Goal: Contribute content: Contribute content

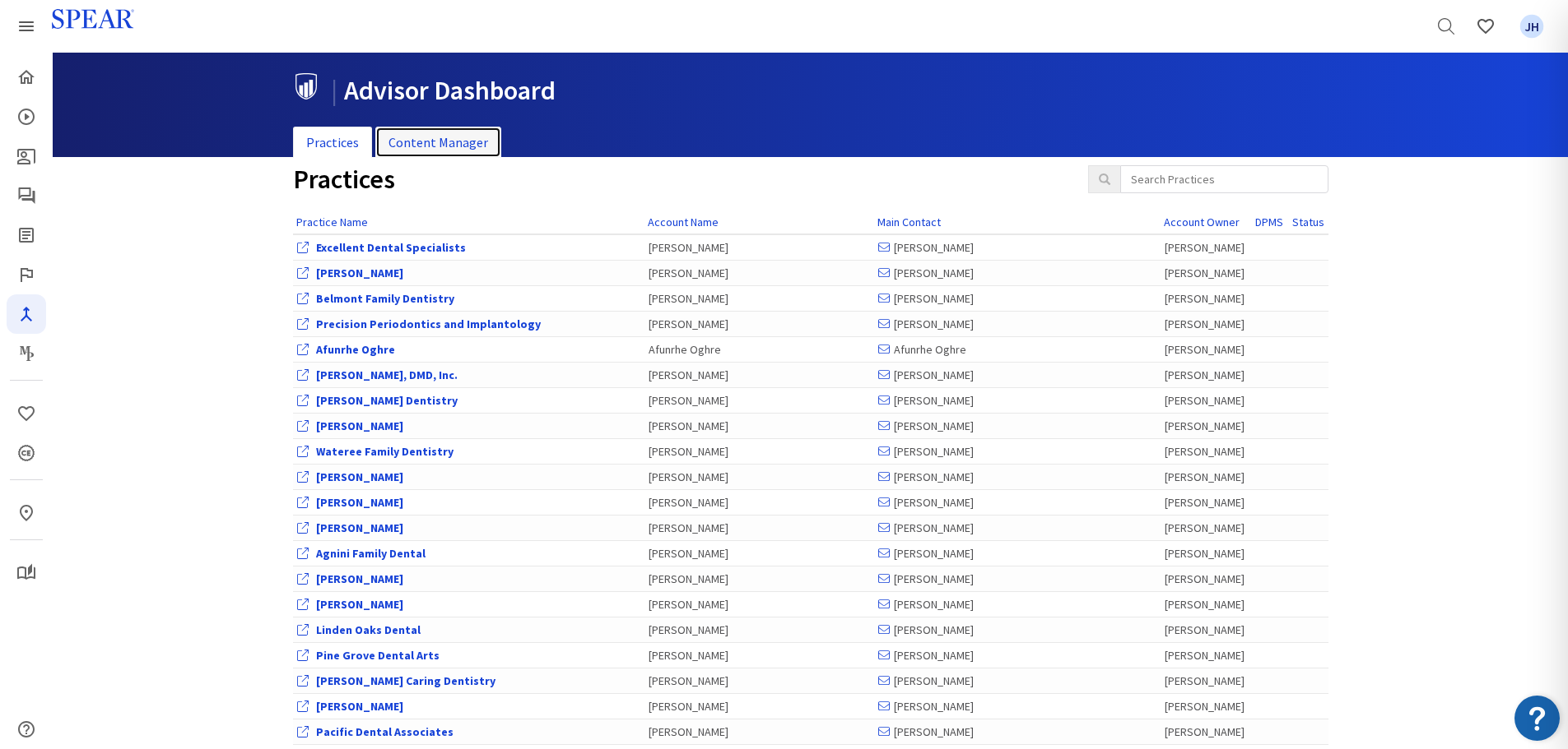
click at [435, 139] on link "Content Manager" at bounding box center [439, 143] width 126 height 32
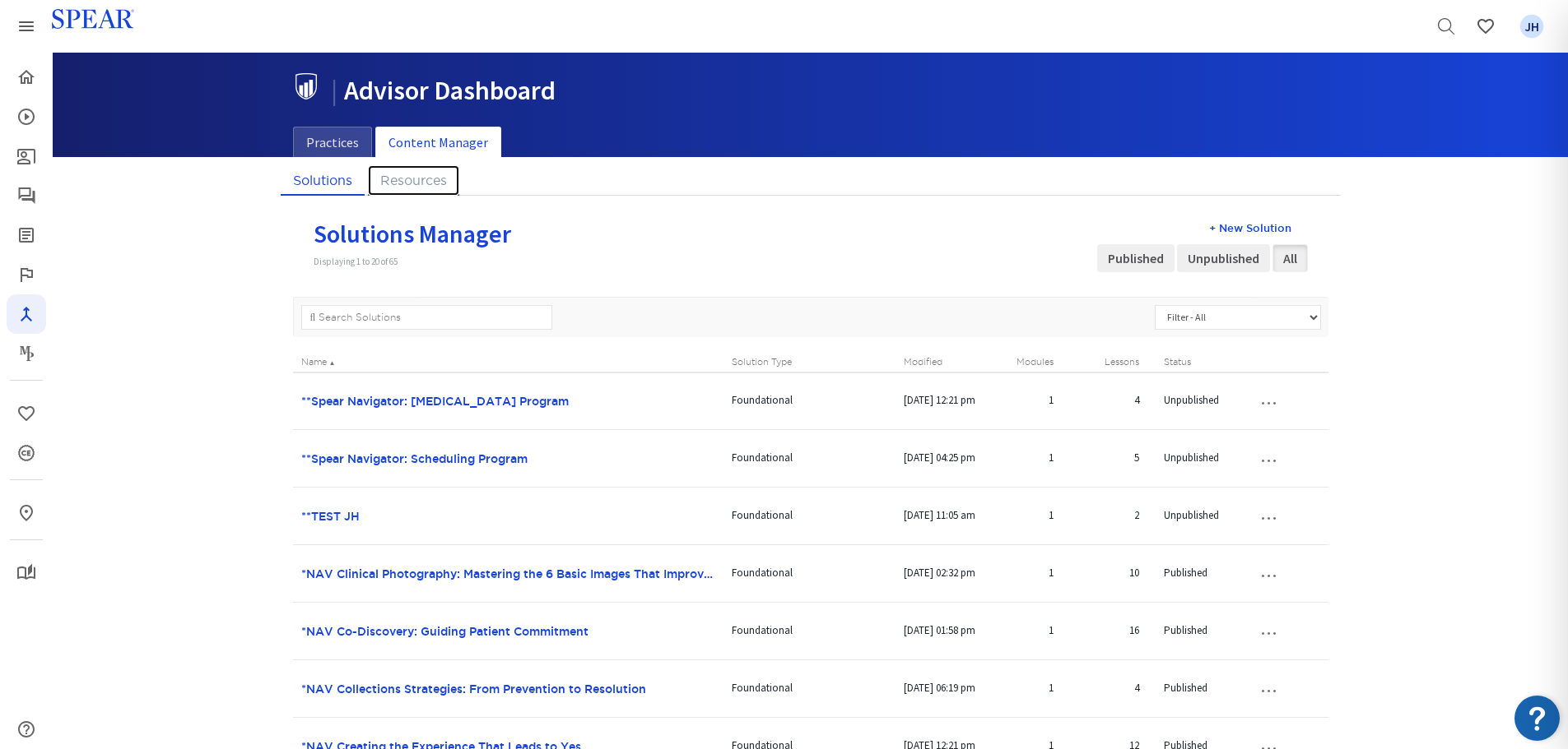
click at [434, 181] on link "Resources" at bounding box center [413, 181] width 91 height 30
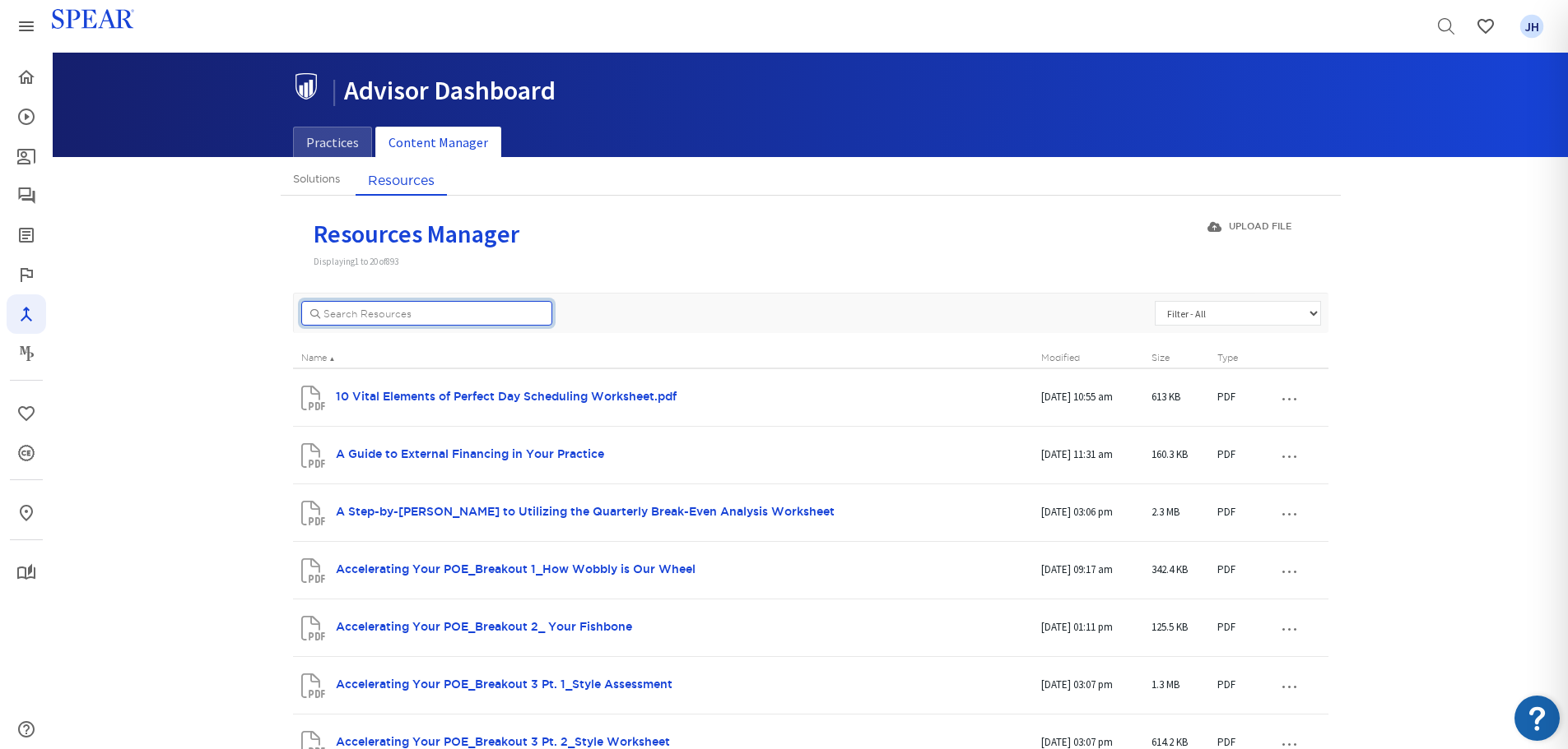
click at [327, 316] on input "..." at bounding box center [426, 313] width 251 height 25
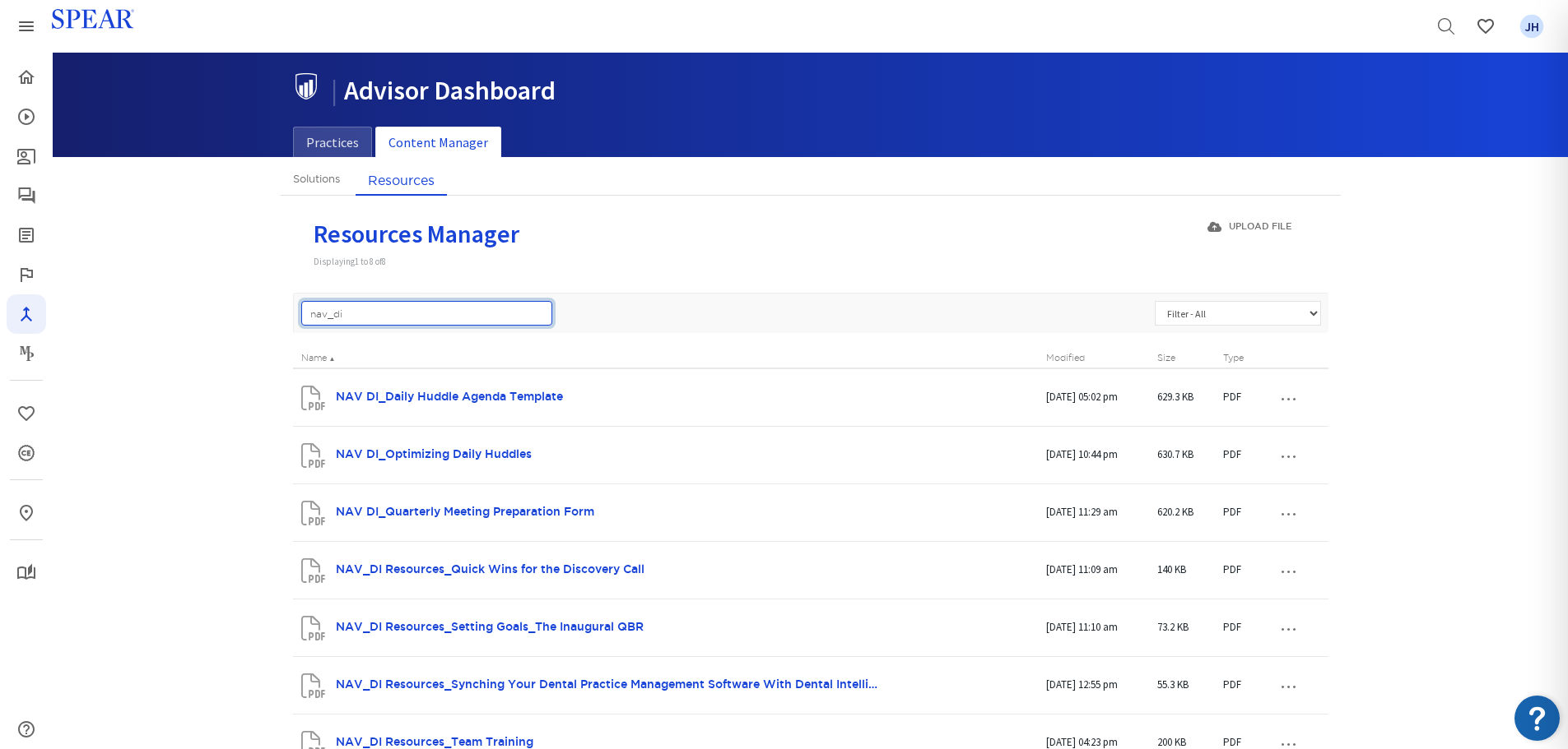
type input "nav_di"
click at [862, 451] on p "NAV DI_Optimizing Daily Huddles" at bounding box center [589, 455] width 576 height 29
click at [1283, 685] on button "…" at bounding box center [1288, 685] width 36 height 27
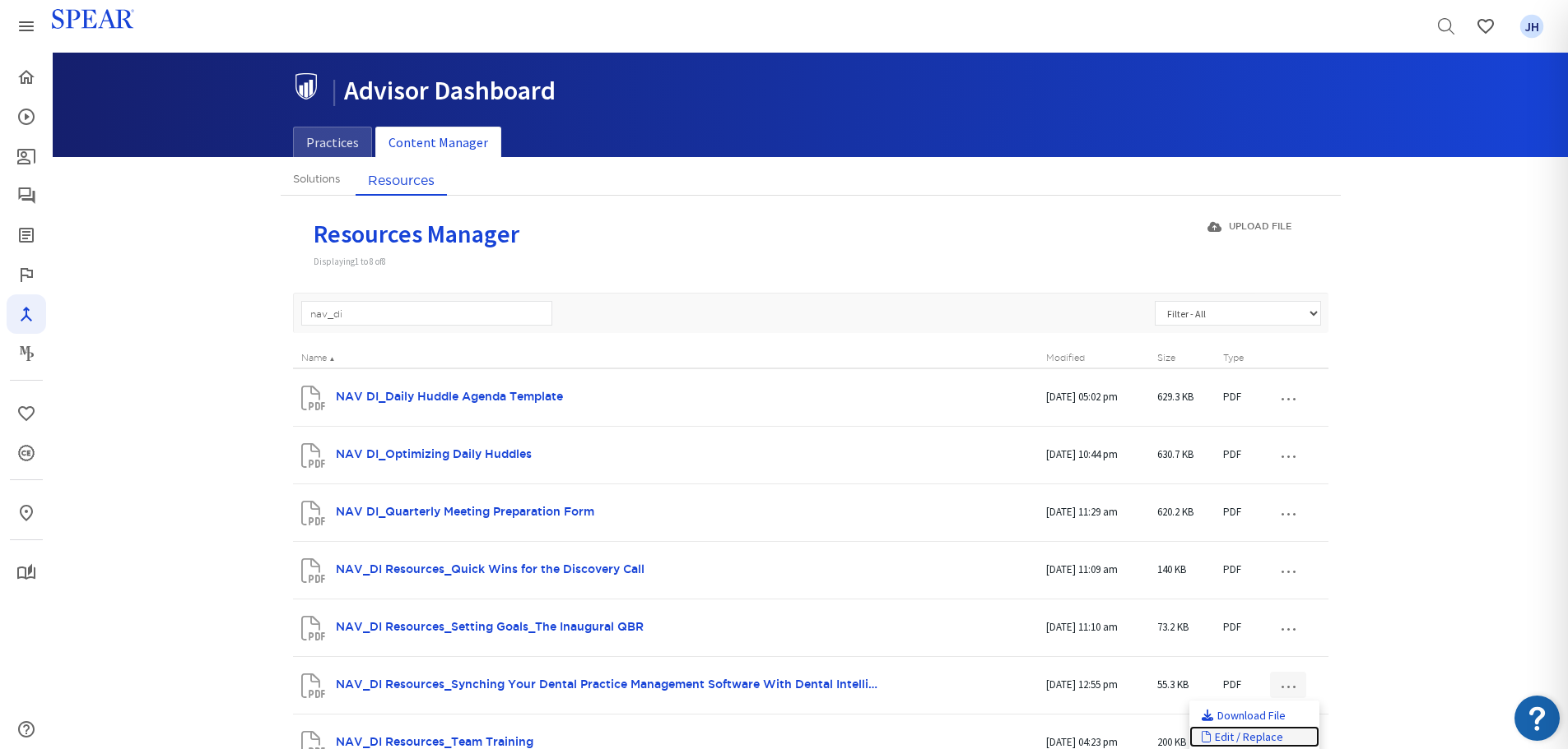
click at [1260, 737] on link "Edit / Replace" at bounding box center [1254, 737] width 130 height 21
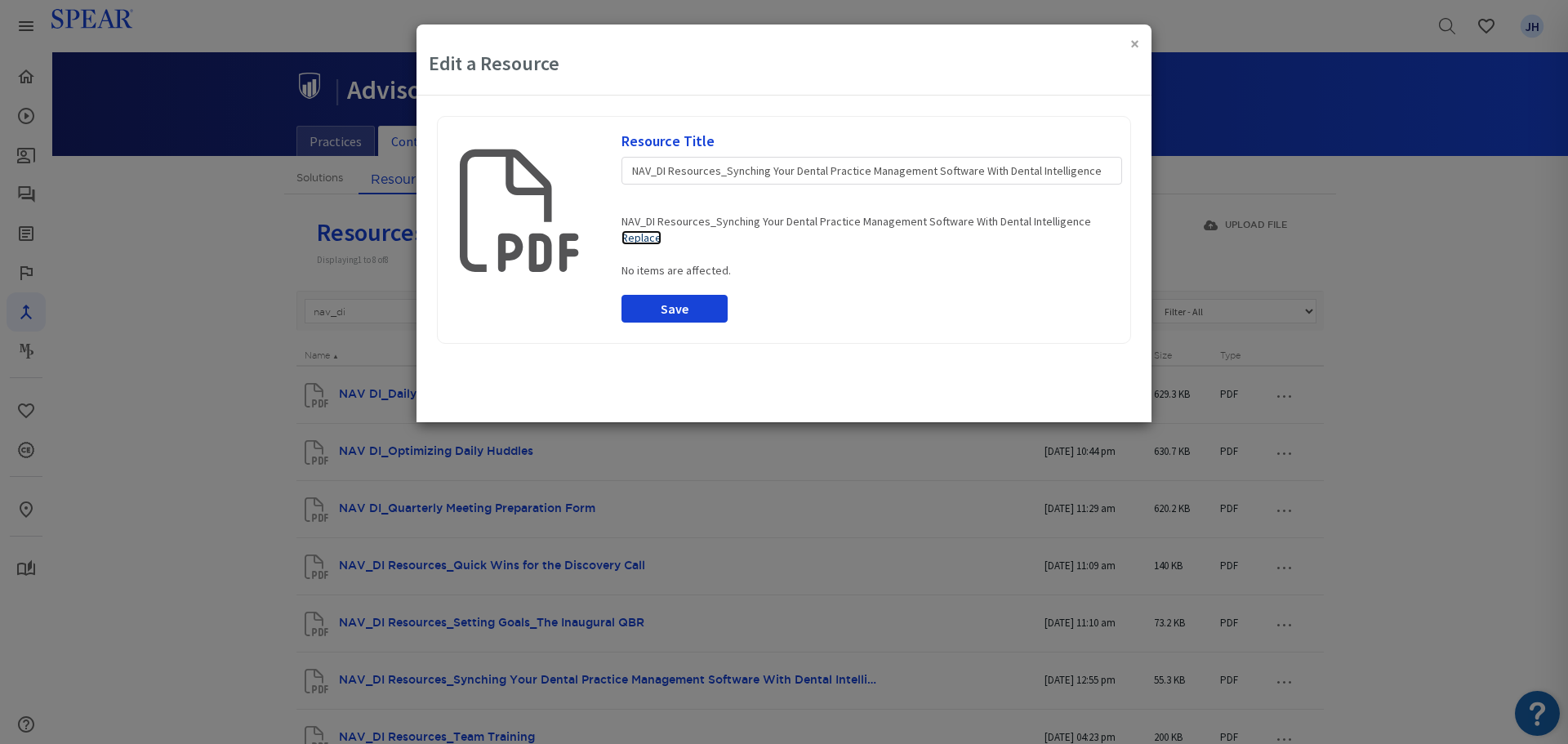
click at [634, 237] on link "Replace" at bounding box center [642, 237] width 40 height 15
click at [680, 311] on button "Save" at bounding box center [675, 309] width 107 height 28
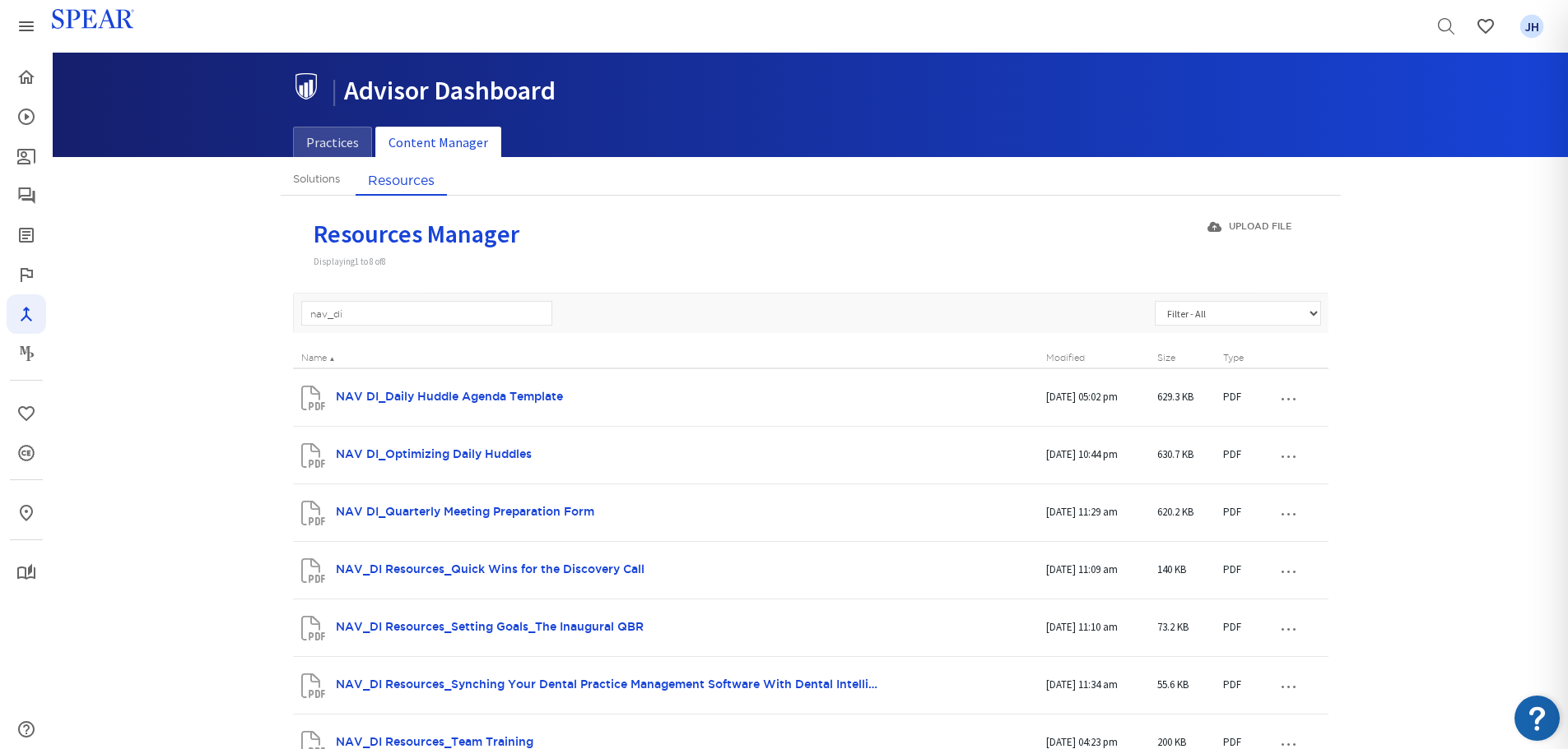
click at [1286, 686] on button "…" at bounding box center [1288, 685] width 36 height 27
click at [1250, 739] on link "Edit / Replace" at bounding box center [1254, 737] width 130 height 21
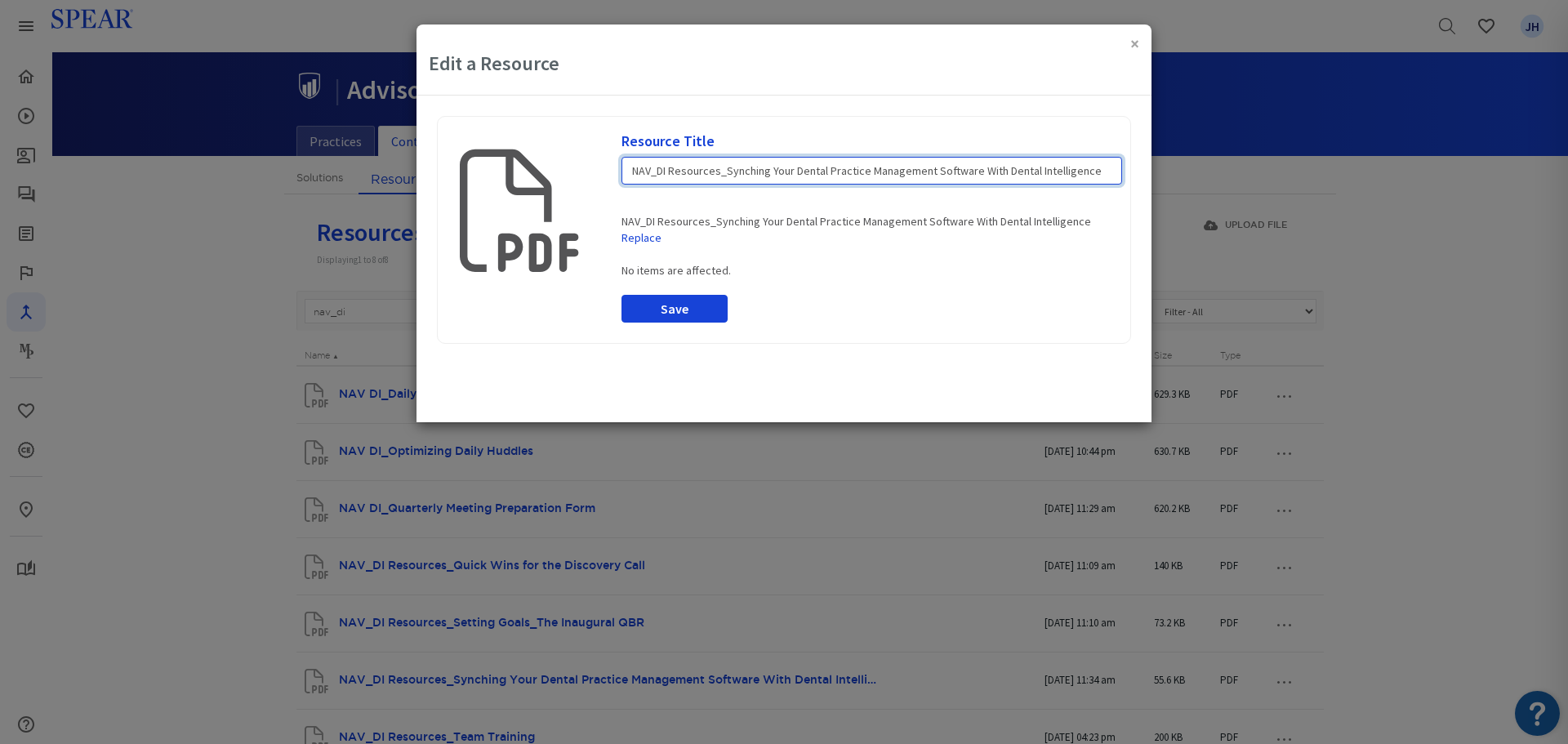
click at [748, 170] on input "NAV_DI Resources_Synching Your Dental Practice Management Software With Dental …" at bounding box center [872, 171] width 501 height 28
type input "NAV_DI Resources_Syncing Your Dental Practice Management Software With Dental I…"
click at [806, 244] on div "NAV_DI Resources_Synching Your Dental Practice Management Software With Dental …" at bounding box center [872, 233] width 501 height 40
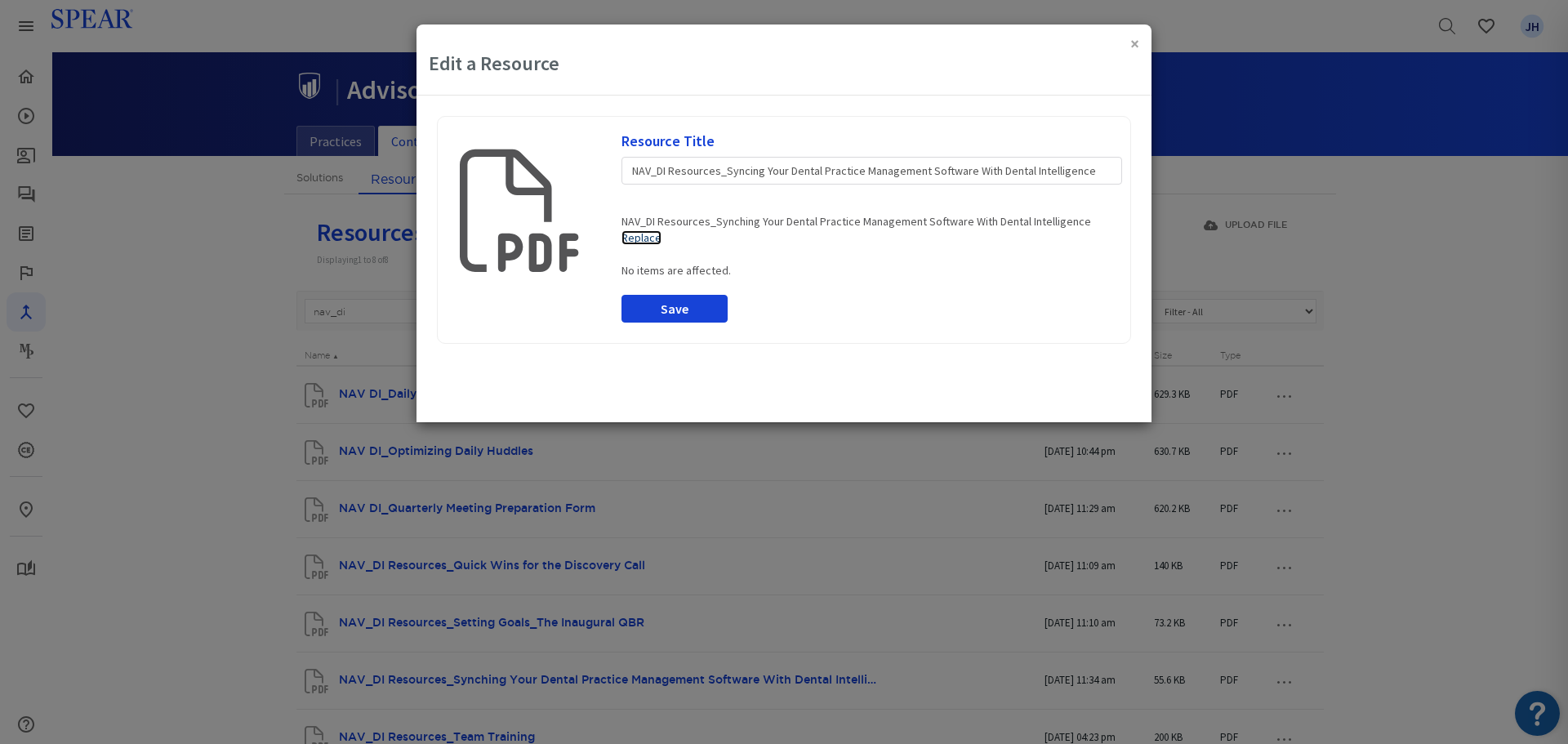
click at [657, 238] on link "Replace" at bounding box center [642, 237] width 40 height 15
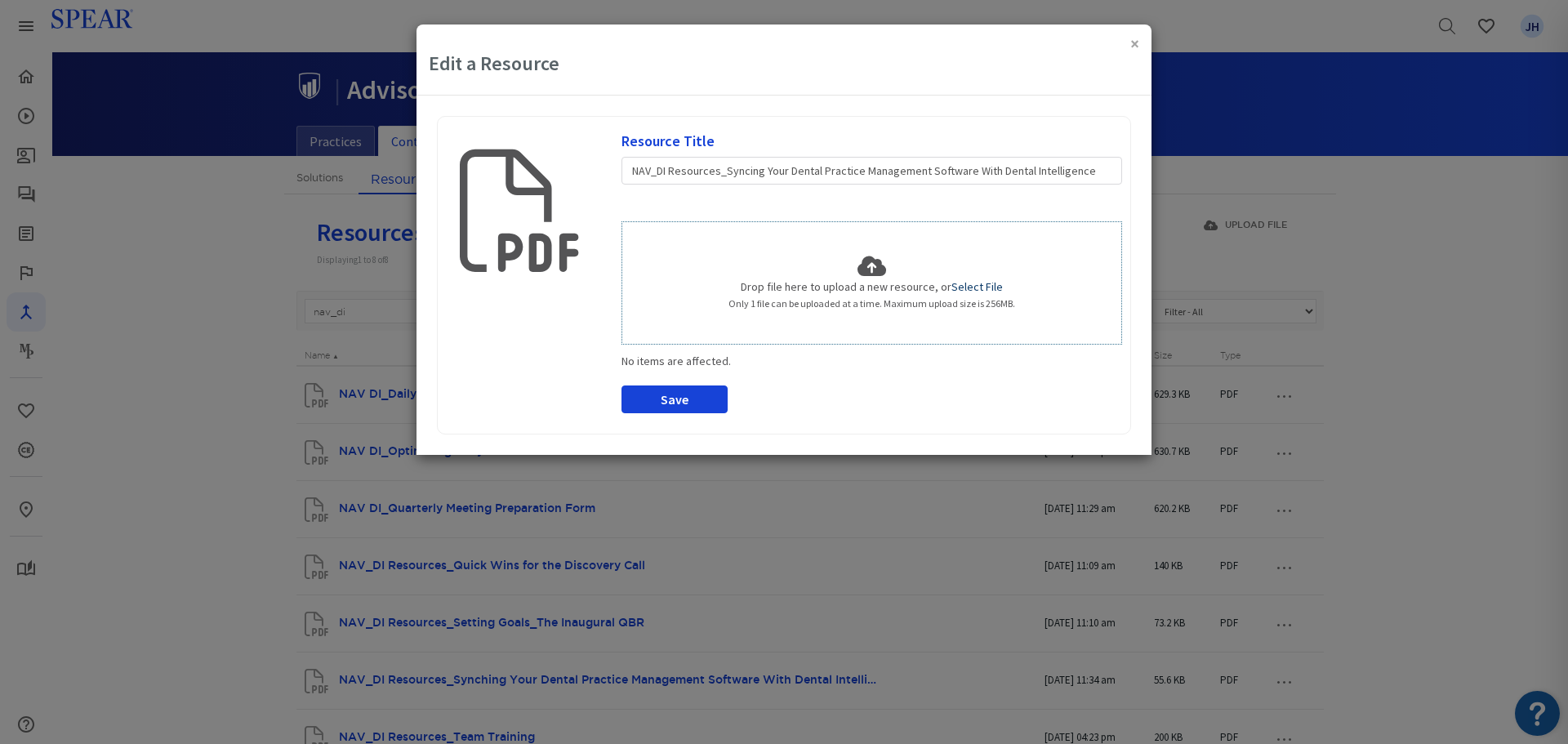
click at [970, 289] on link "Select File" at bounding box center [976, 287] width 52 height 15
type input "C:\fakepath\NAV_DI Resources_Syncing Your Dental Practice Management Software W…"
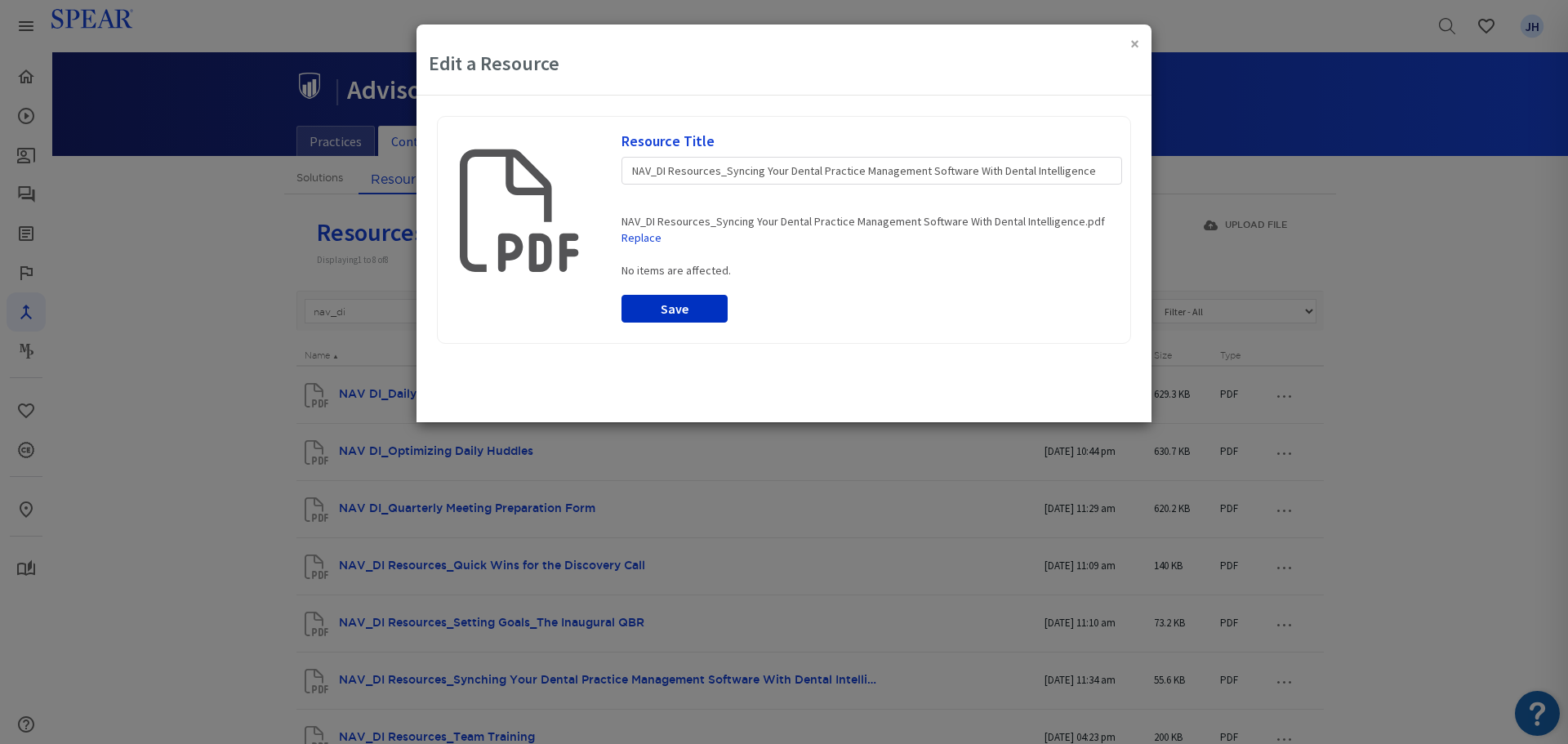
click at [678, 314] on button "Save" at bounding box center [675, 309] width 107 height 28
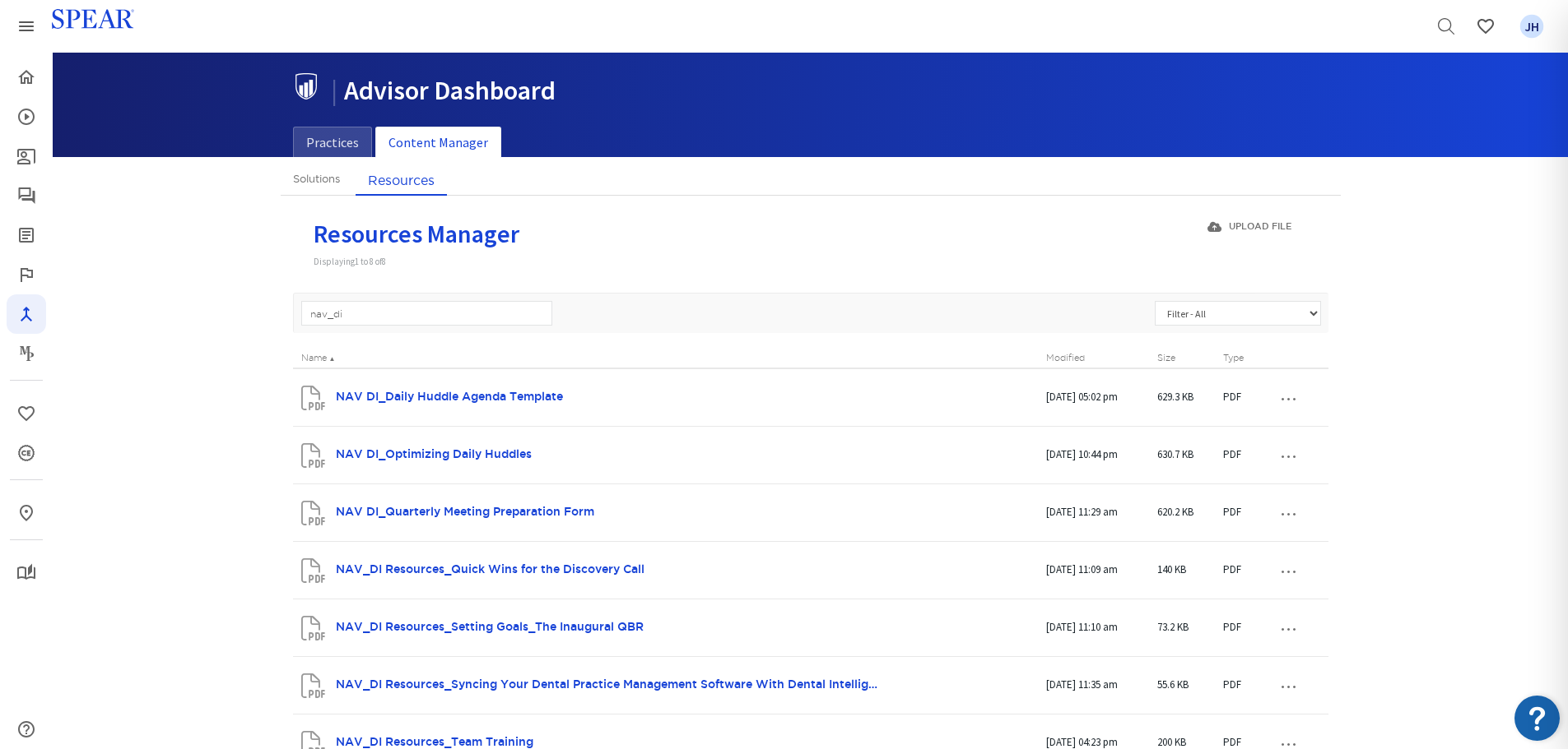
click at [1284, 690] on button "…" at bounding box center [1288, 685] width 36 height 27
click at [1271, 738] on link "Edit / Replace" at bounding box center [1254, 737] width 130 height 21
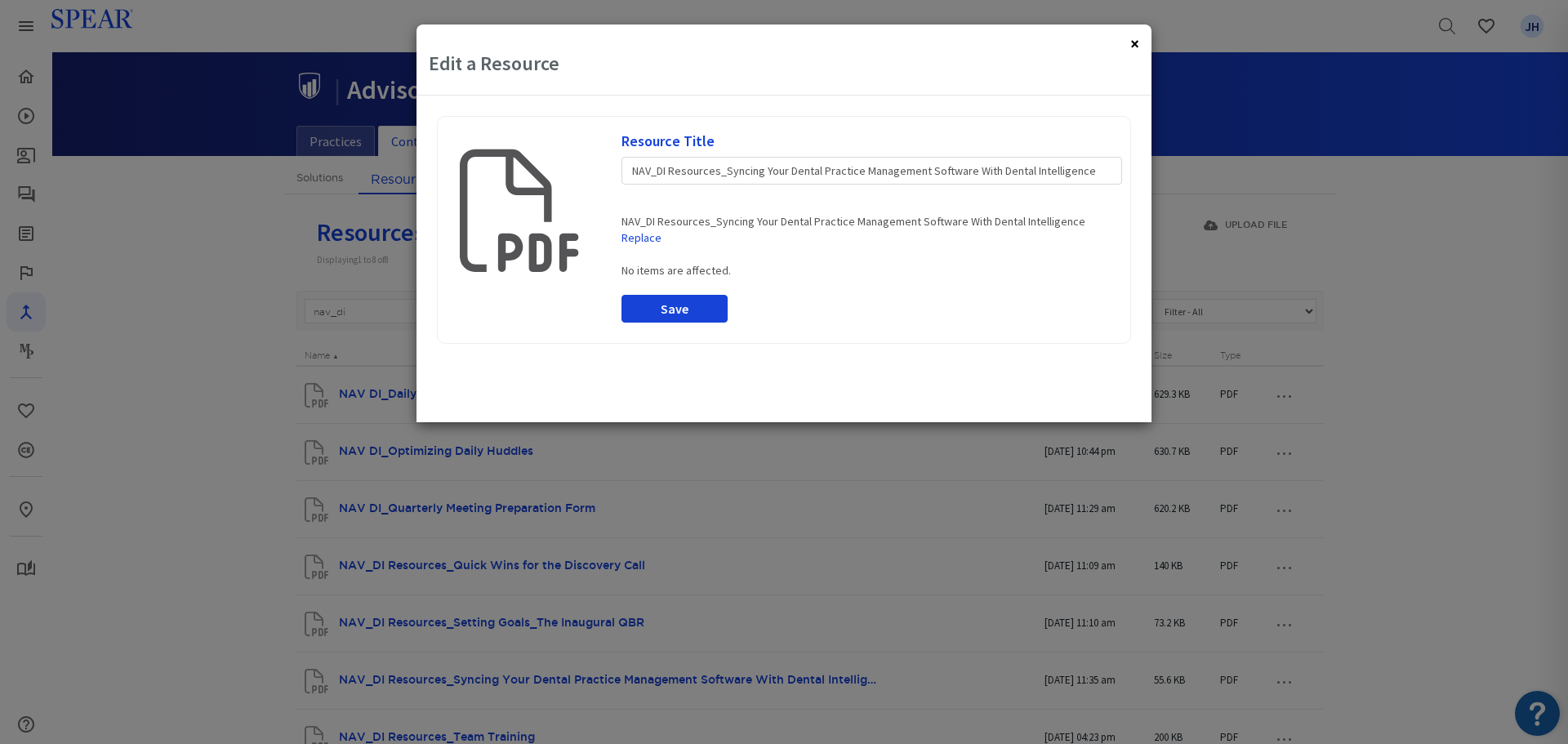
click at [1133, 47] on button "×" at bounding box center [1135, 44] width 9 height 18
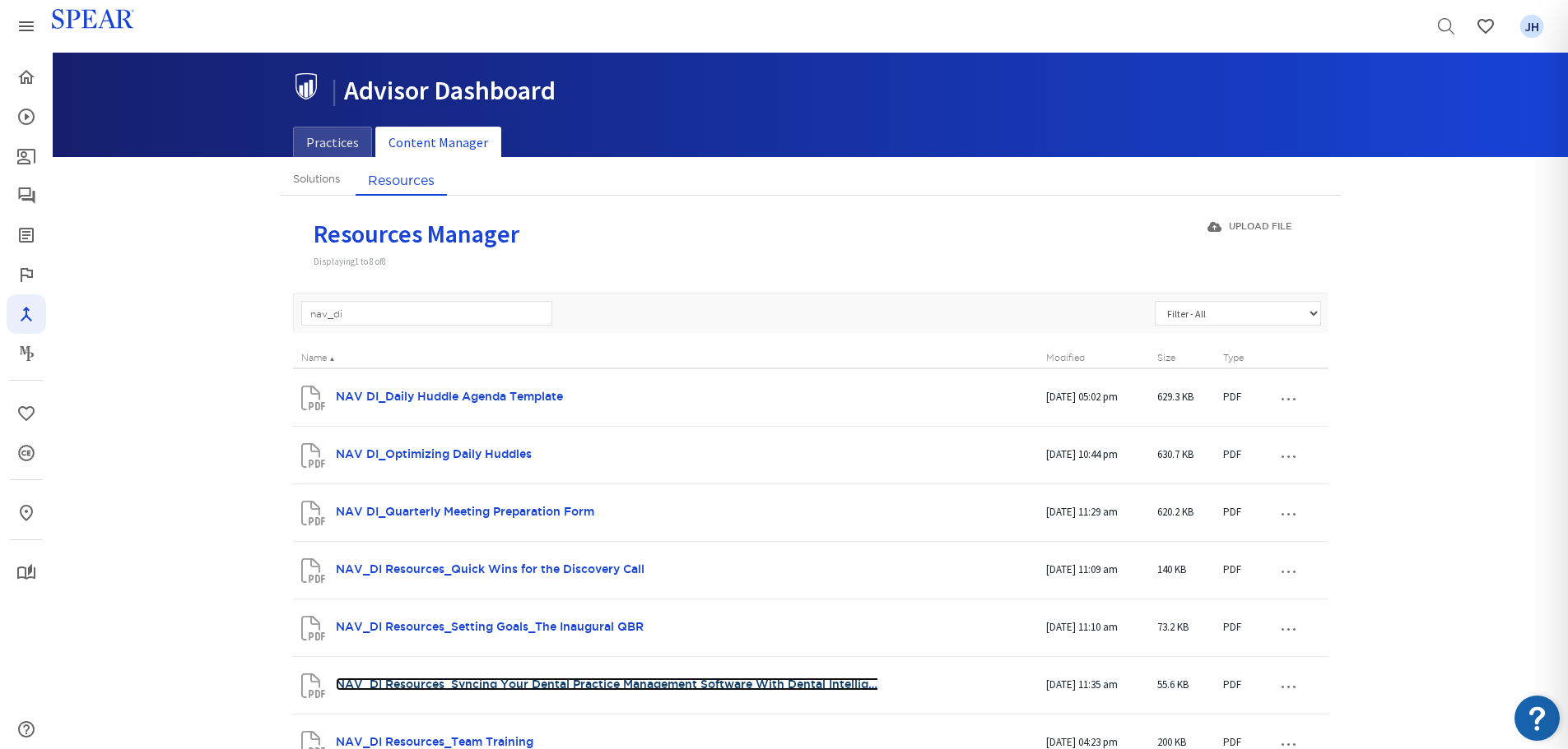
click at [548, 683] on link "NAV_DI Resources_Syncing Your Dental Practice Management Software With Dental I…" at bounding box center [616, 684] width 560 height 13
